Goal: Information Seeking & Learning: Learn about a topic

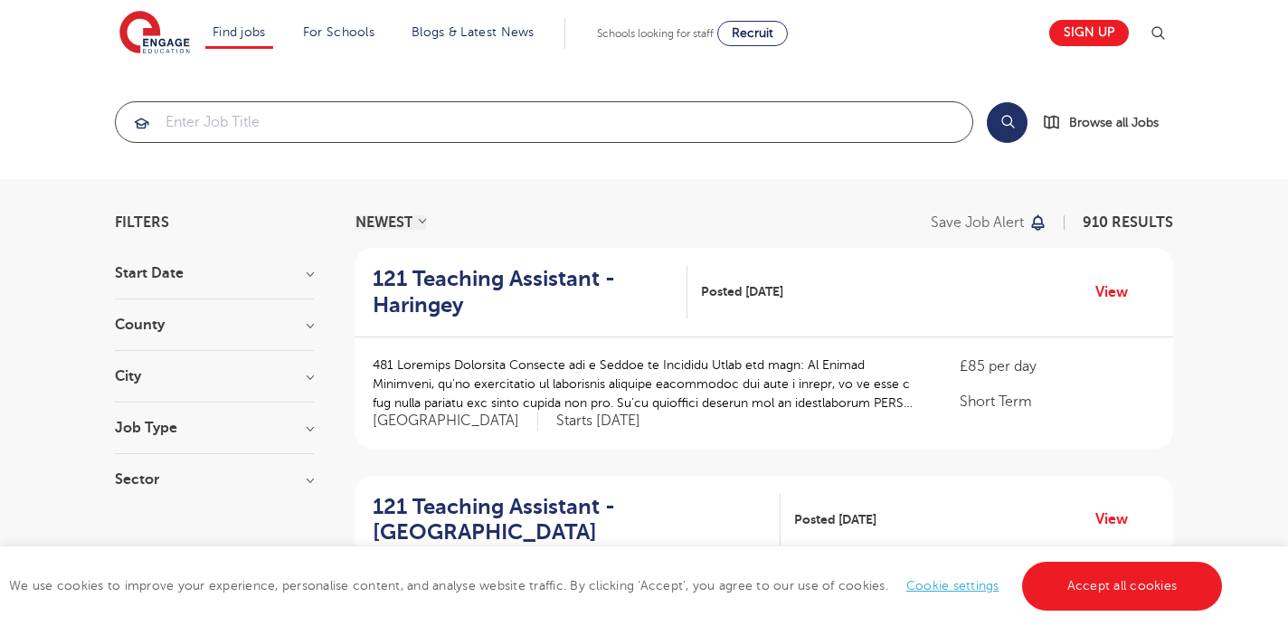
click at [620, 130] on input "search" at bounding box center [544, 122] width 857 height 40
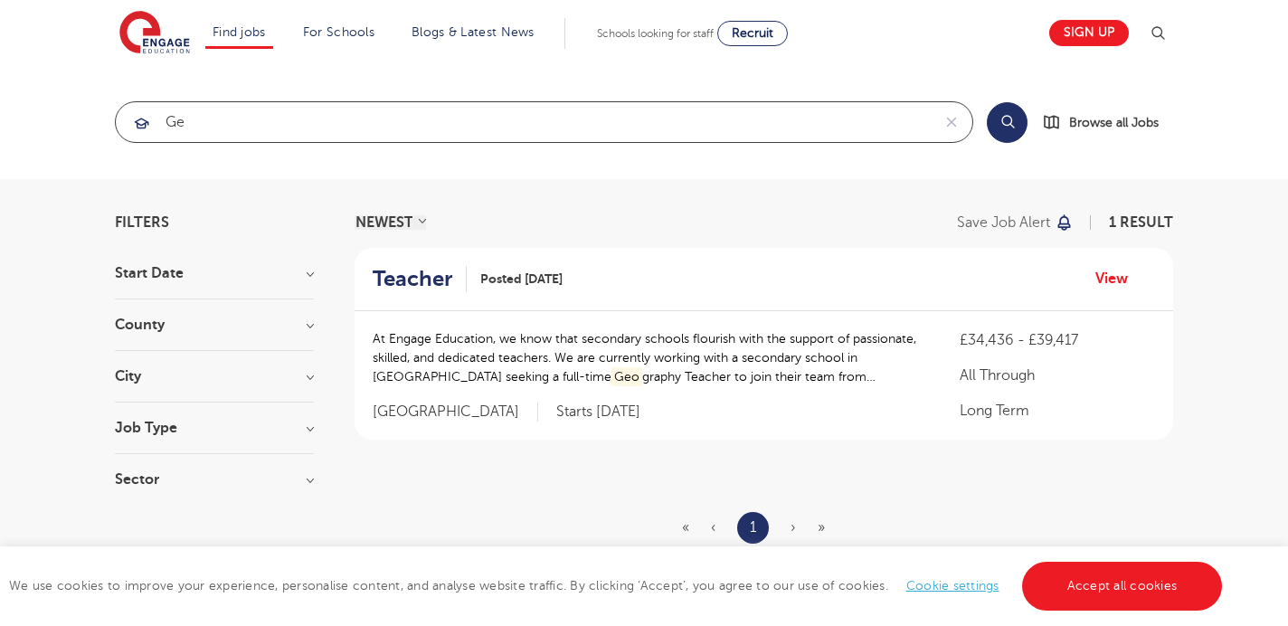
type input "g"
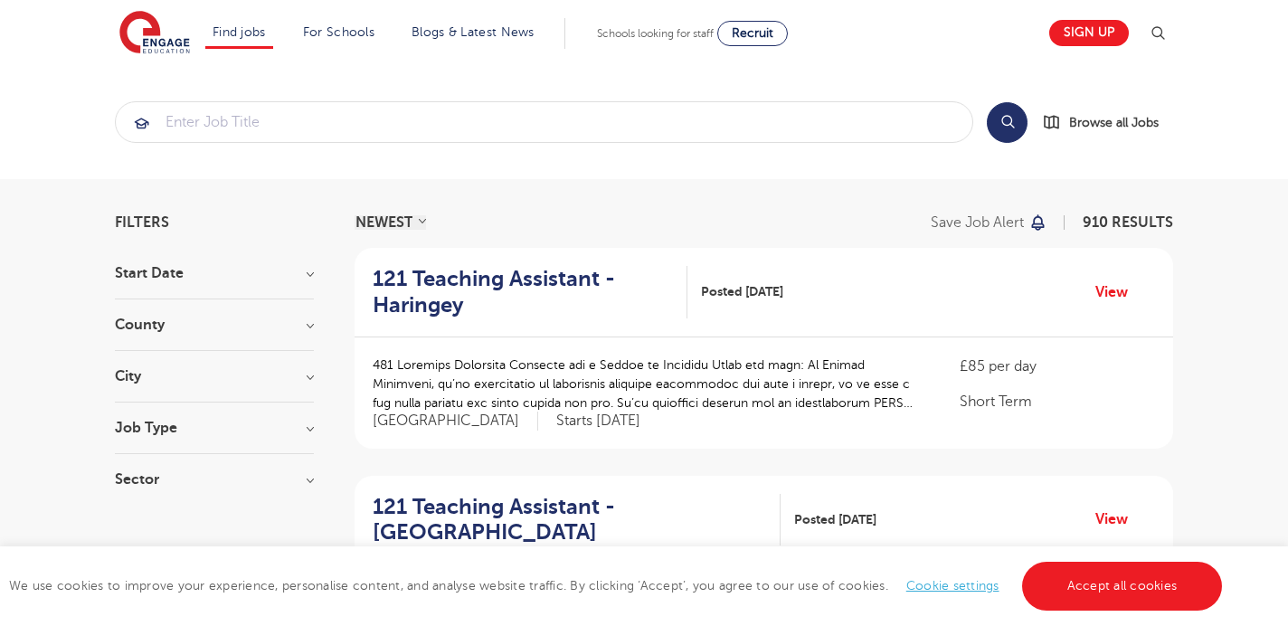
click at [207, 377] on h3 "City" at bounding box center [214, 376] width 199 height 14
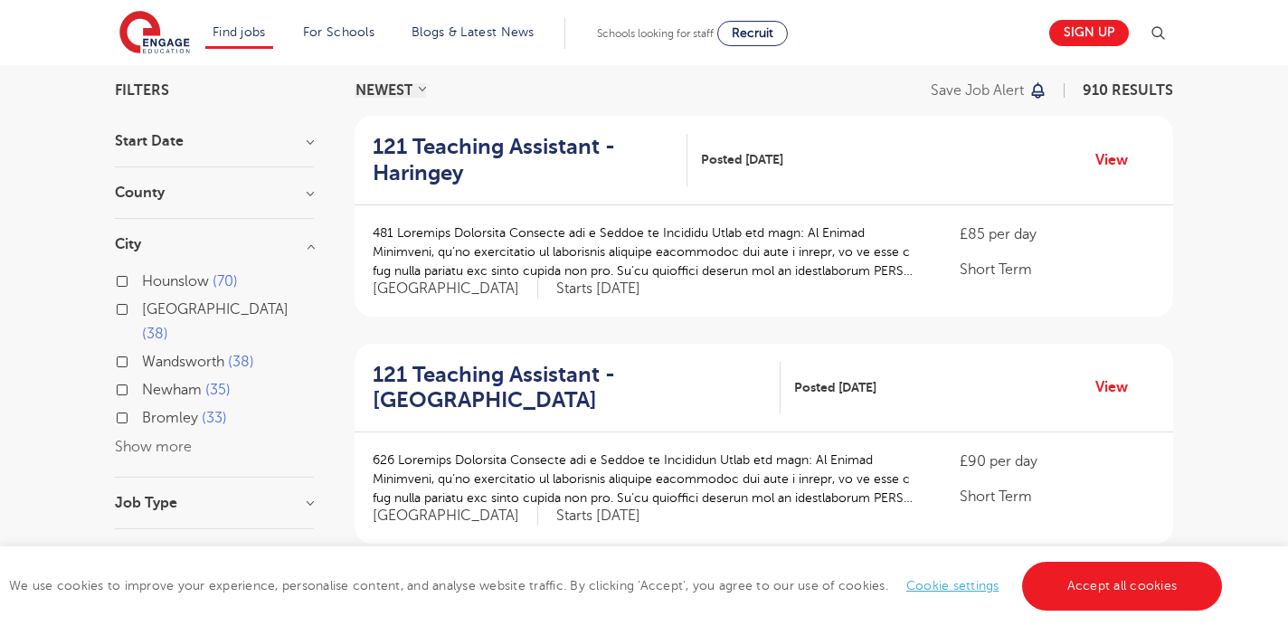
scroll to position [137, 0]
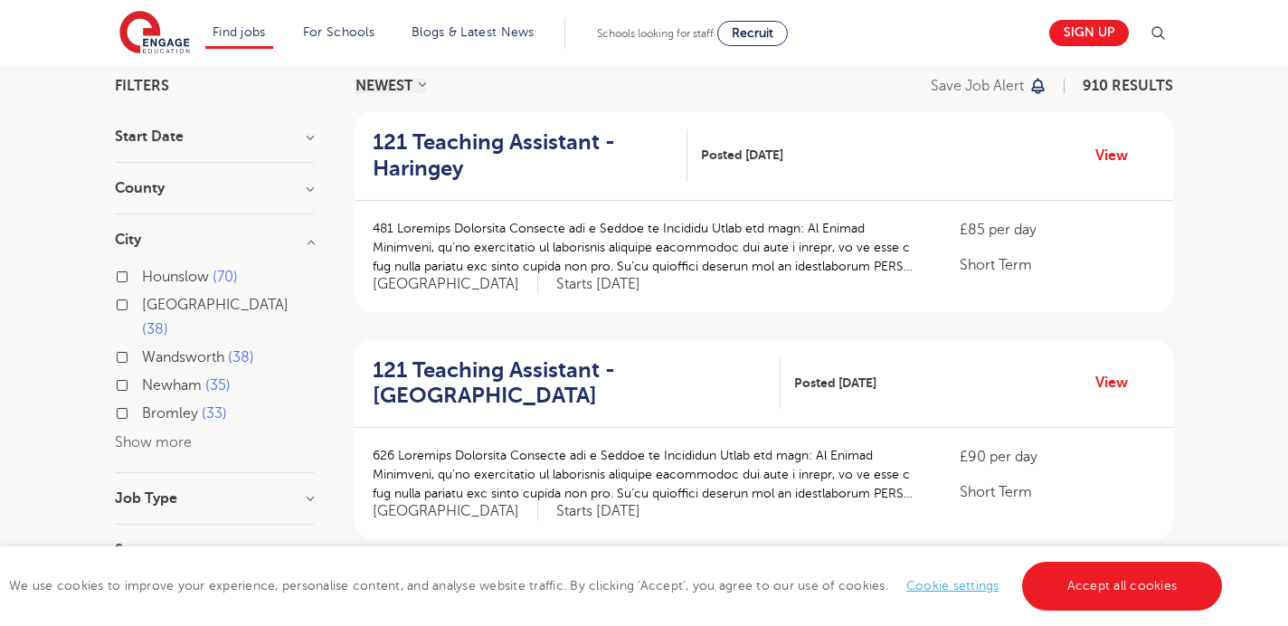
click at [169, 434] on button "Show more" at bounding box center [153, 442] width 77 height 16
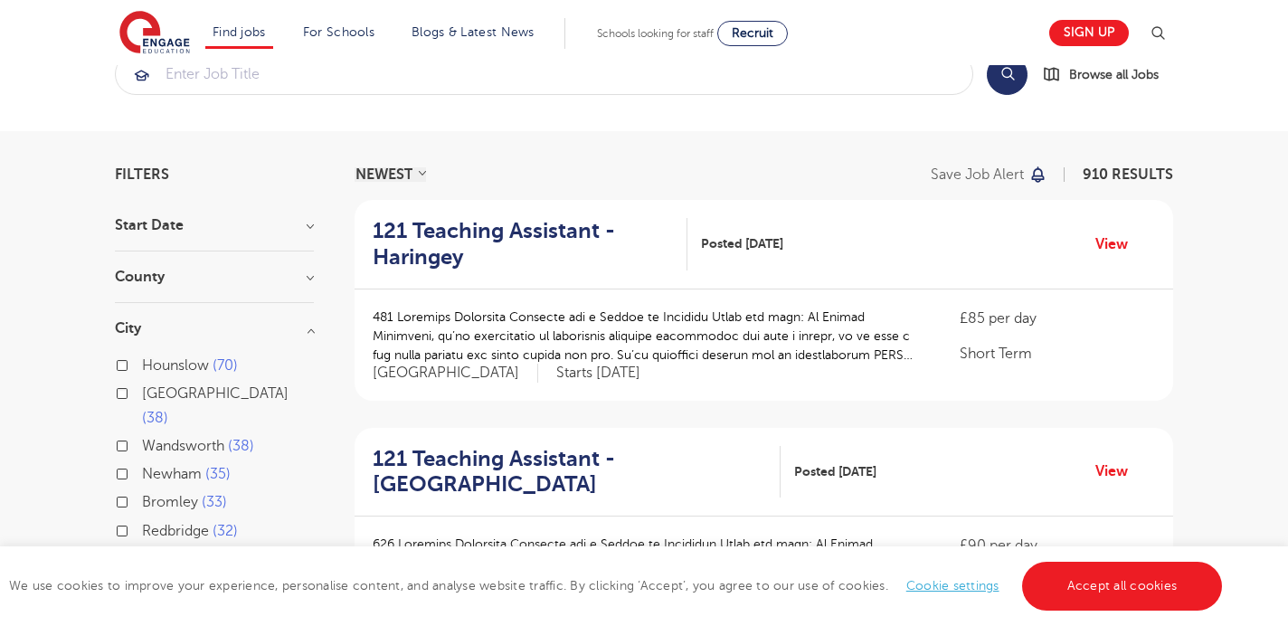
scroll to position [0, 0]
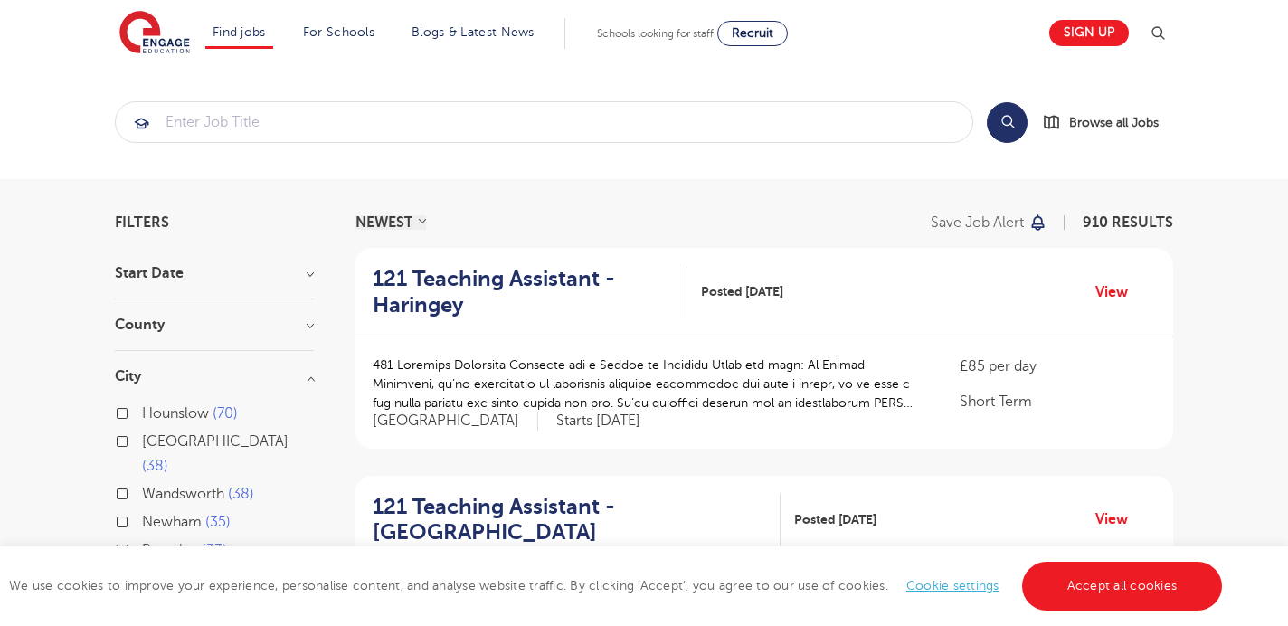
click at [170, 327] on h3 "County" at bounding box center [214, 324] width 199 height 14
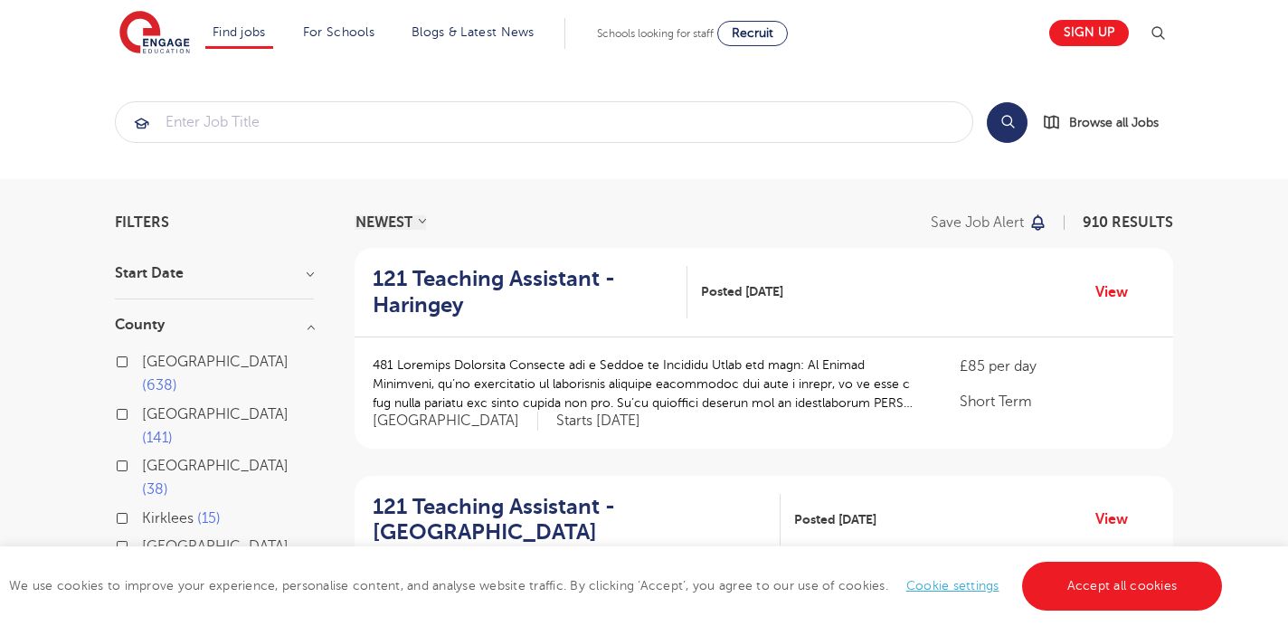
click at [175, 591] on button "Show more" at bounding box center [153, 599] width 77 height 16
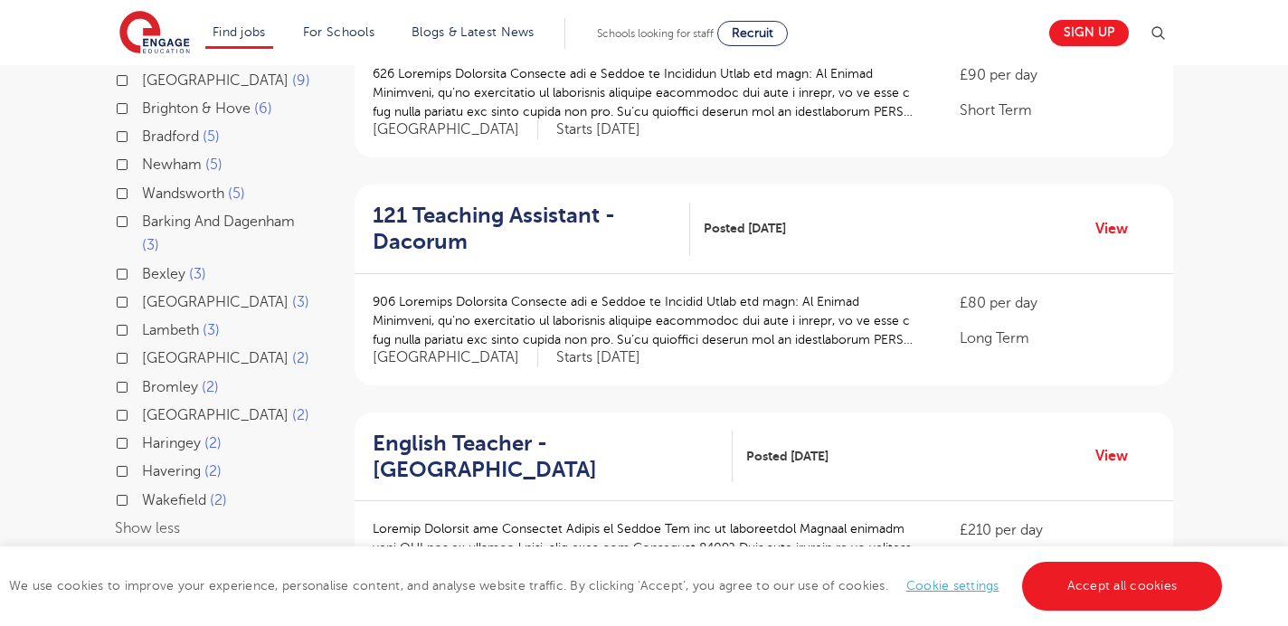
scroll to position [589, 0]
